Goal: Navigation & Orientation: Find specific page/section

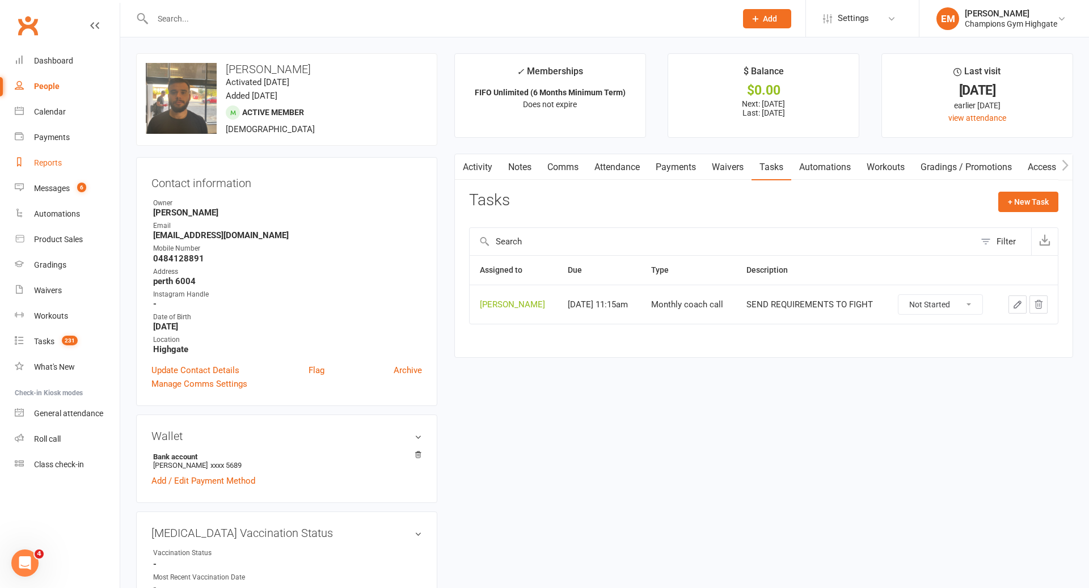
click at [53, 158] on div "Reports" at bounding box center [48, 162] width 28 height 9
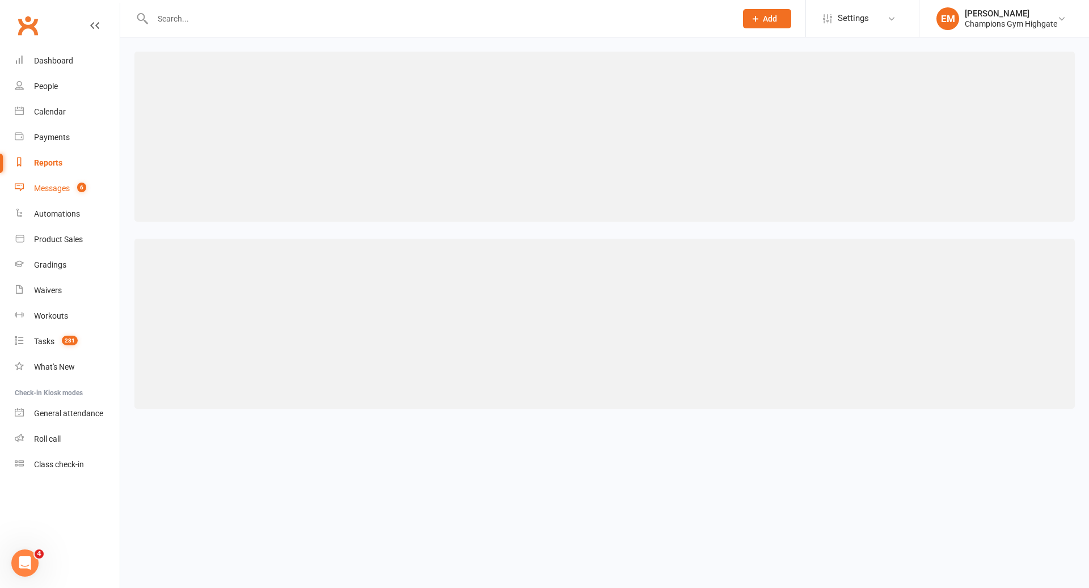
click at [53, 192] on div "Messages" at bounding box center [52, 188] width 36 height 9
click at [0, 0] on div "Loading" at bounding box center [0, 0] width 0 height 0
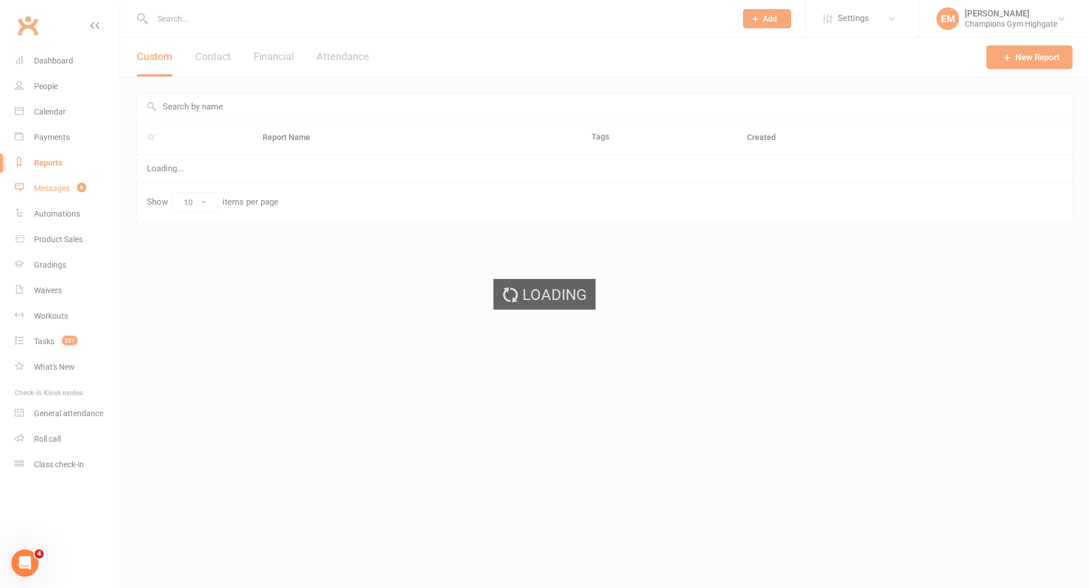
click at [61, 192] on div "Messages" at bounding box center [52, 188] width 36 height 9
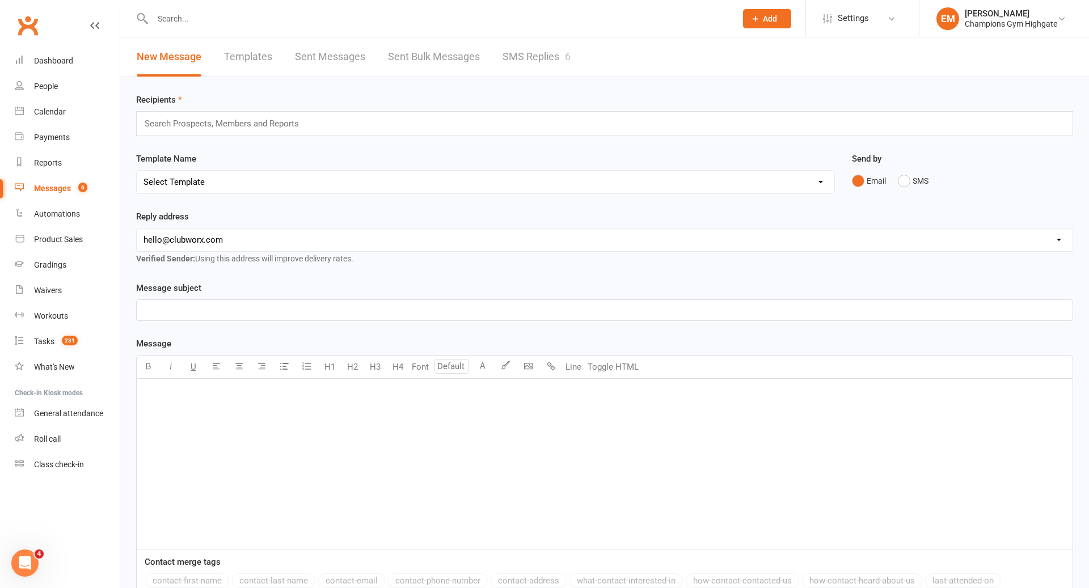
click at [64, 190] on div "Messages" at bounding box center [52, 188] width 37 height 9
click at [568, 59] on div "6" at bounding box center [568, 56] width 6 height 12
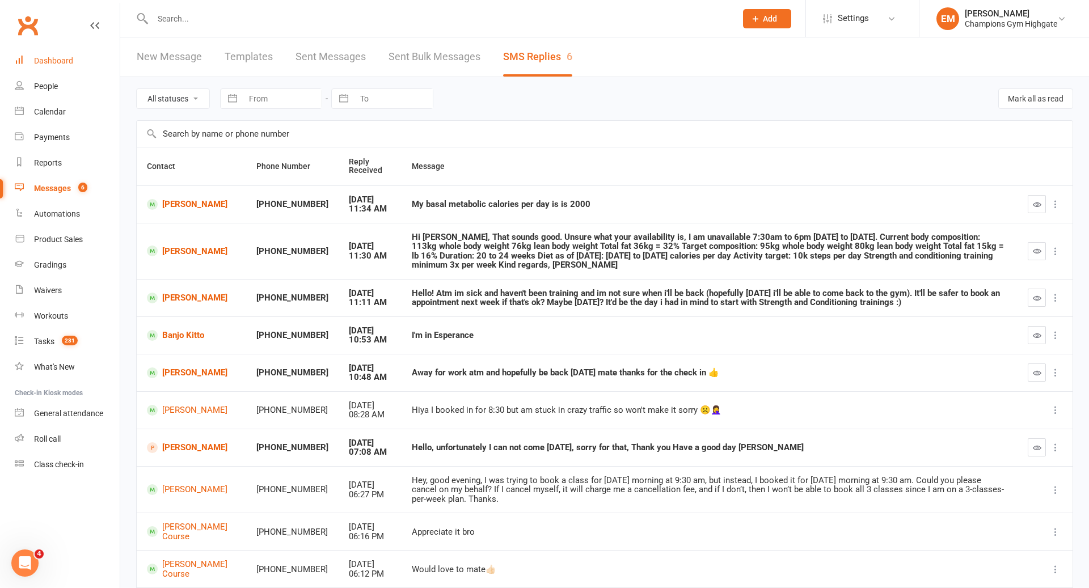
click at [56, 50] on link "Dashboard" at bounding box center [67, 61] width 105 height 26
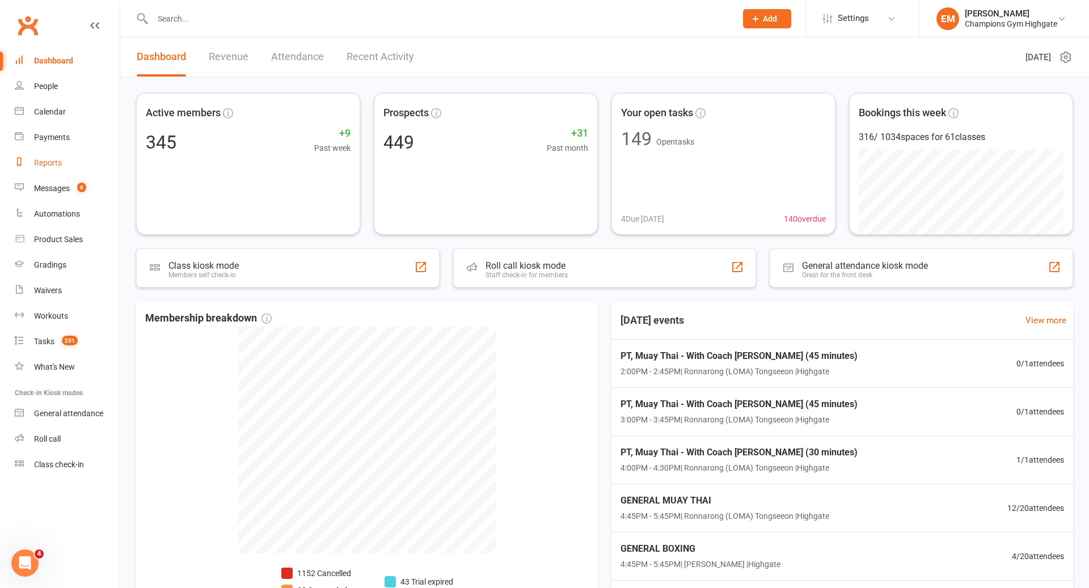
click at [51, 164] on div "Reports" at bounding box center [48, 162] width 28 height 9
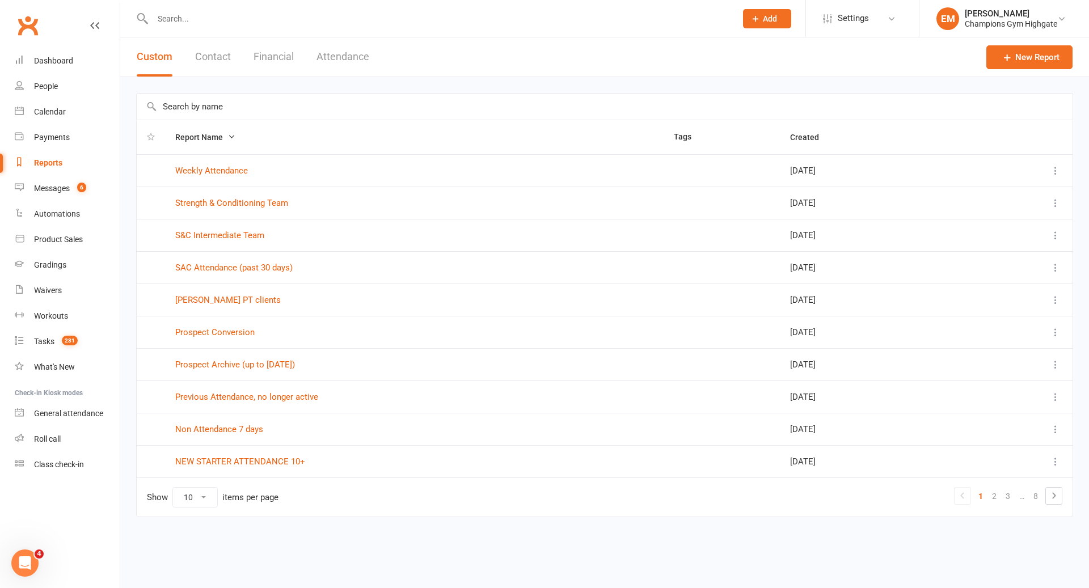
click at [357, 52] on button "Attendance" at bounding box center [342, 56] width 53 height 39
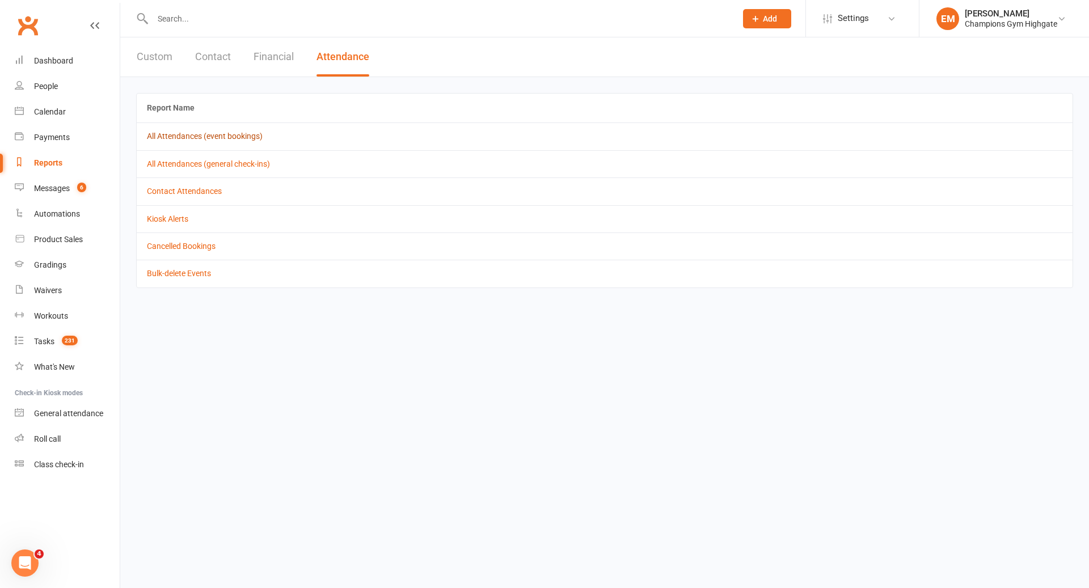
click at [193, 132] on link "All Attendances (event bookings)" at bounding box center [205, 136] width 116 height 9
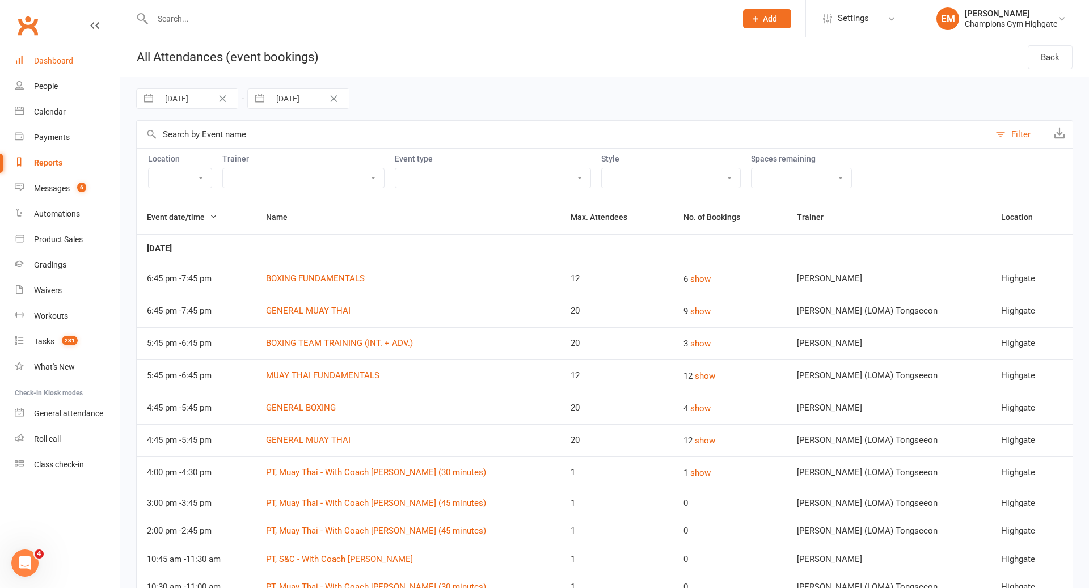
click at [73, 70] on link "Dashboard" at bounding box center [67, 61] width 105 height 26
